Goal: Task Accomplishment & Management: Manage account settings

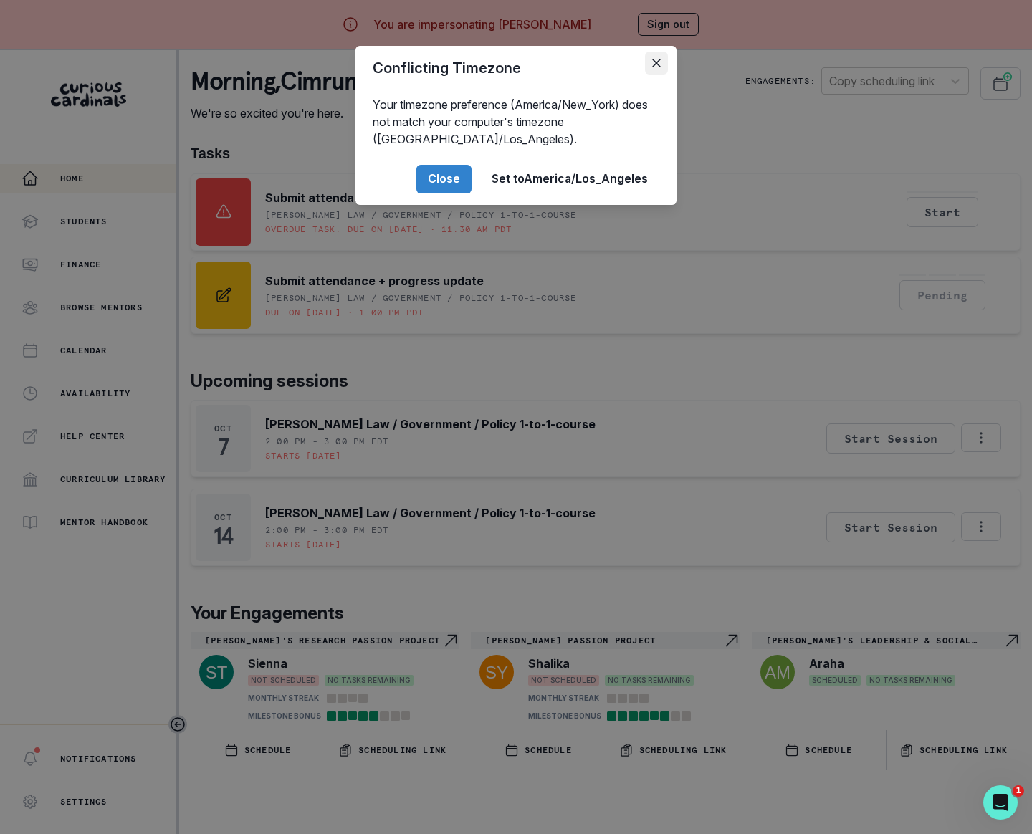
click at [656, 66] on icon "Close" at bounding box center [656, 63] width 9 height 9
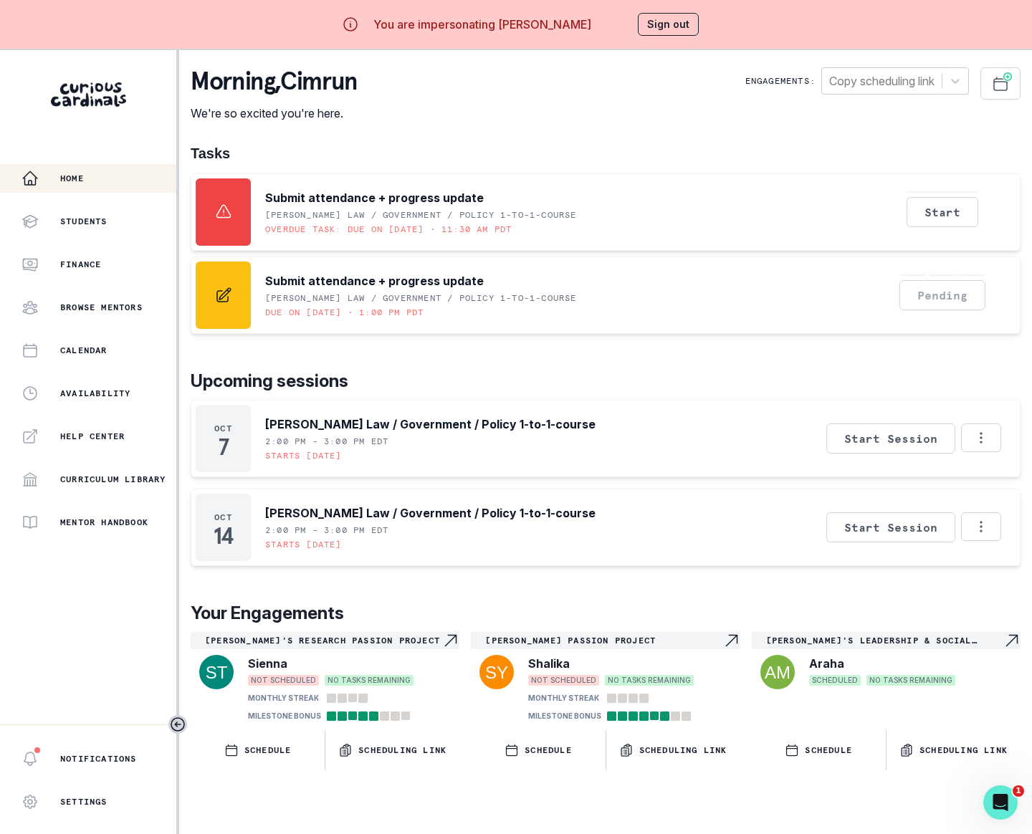
click at [677, 27] on button "Sign out" at bounding box center [668, 24] width 61 height 23
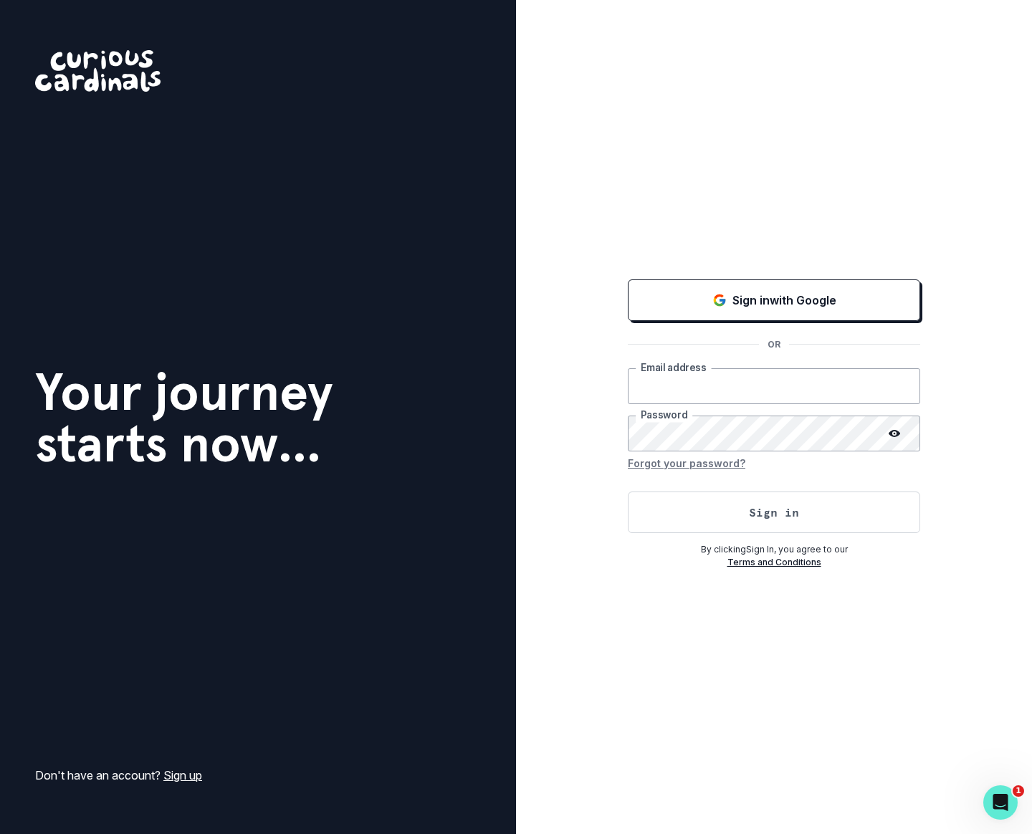
type input "[PERSON_NAME][EMAIL_ADDRESS][DOMAIN_NAME]"
click at [677, 528] on button "Sign in" at bounding box center [774, 513] width 292 height 42
